Goal: Information Seeking & Learning: Learn about a topic

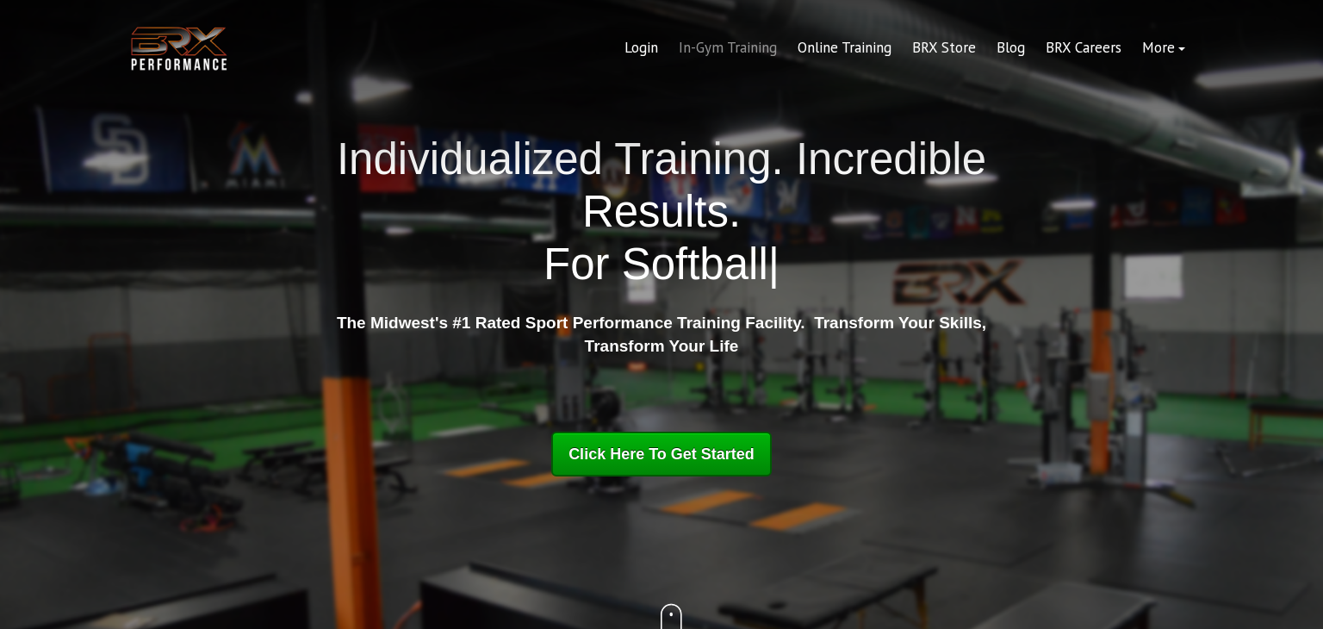
click at [724, 49] on link "In-Gym Training" at bounding box center [727, 48] width 119 height 41
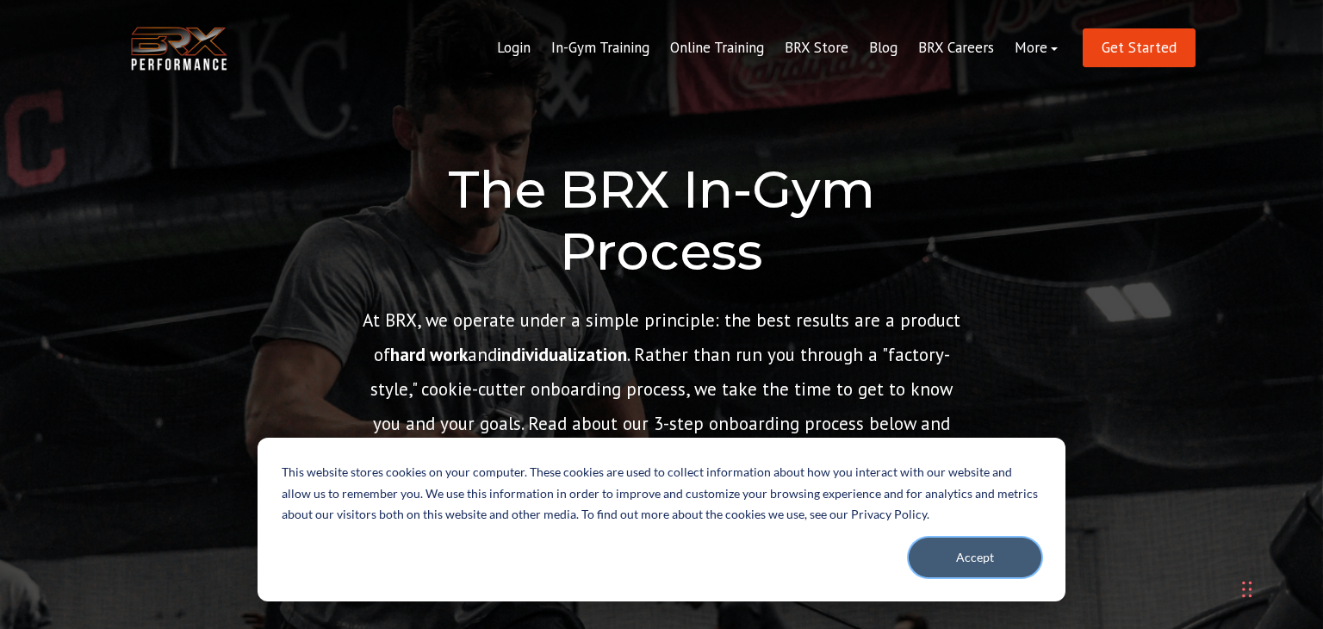
click at [978, 561] on button "Accept" at bounding box center [975, 558] width 133 height 40
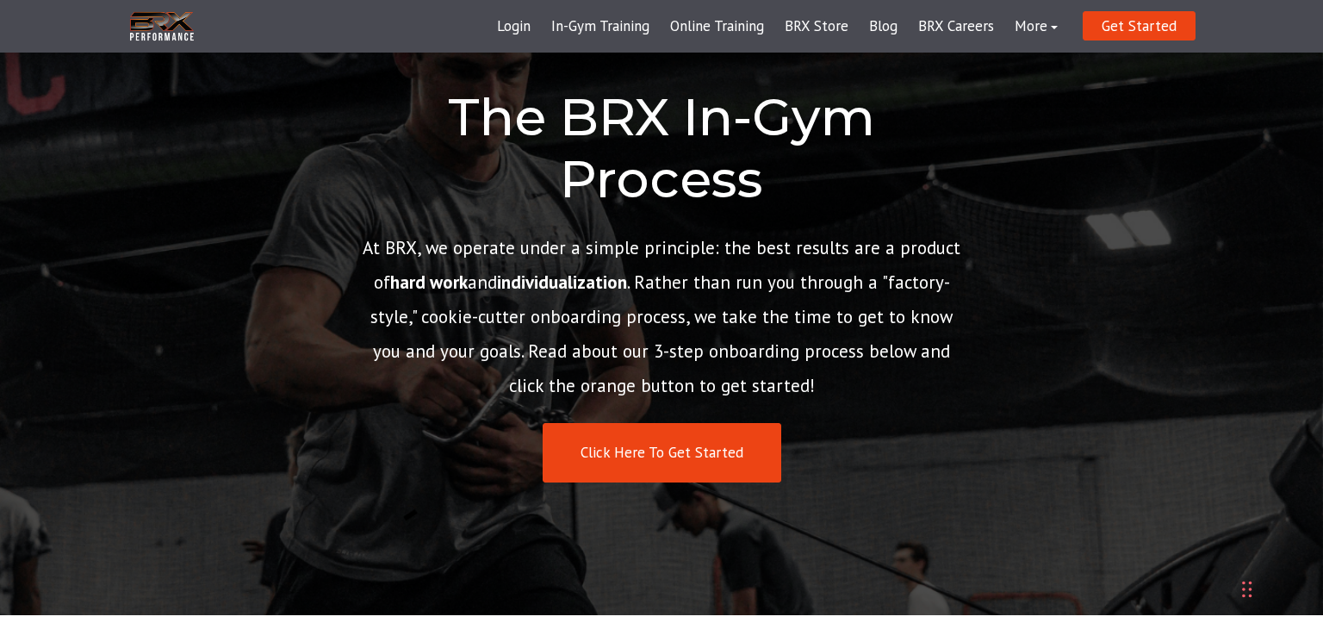
scroll to position [69, 0]
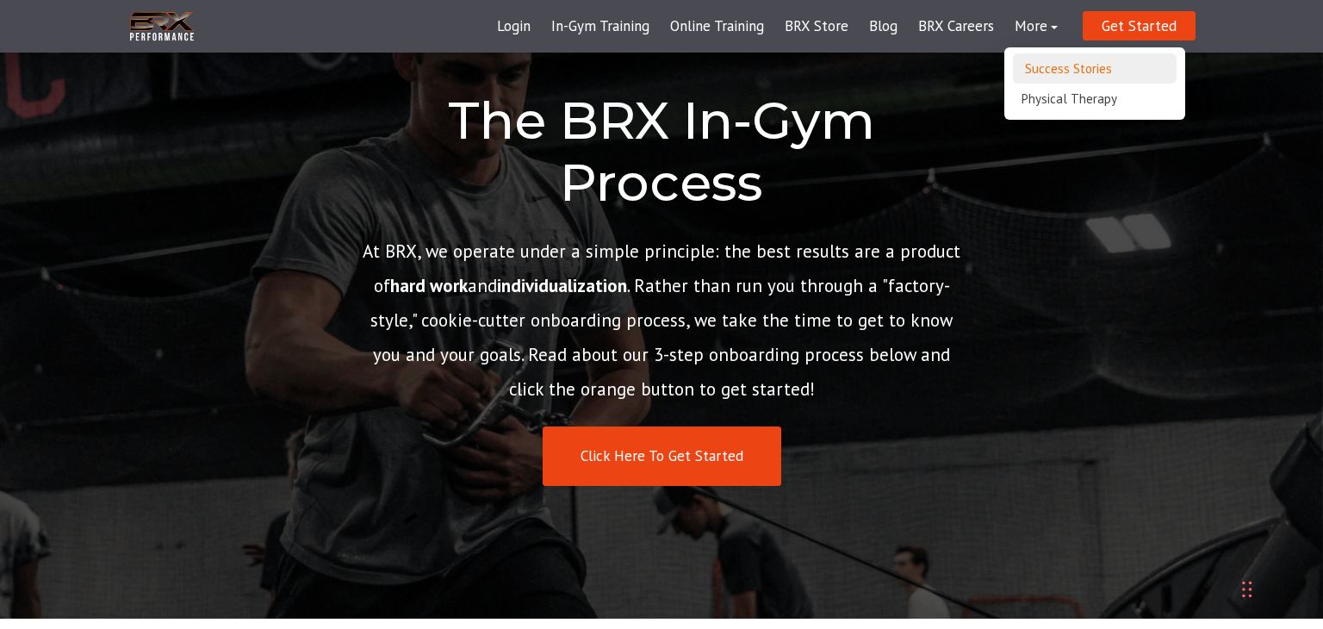
click at [1053, 62] on link "Success Stories" at bounding box center [1095, 68] width 164 height 30
